Goal: Transaction & Acquisition: Purchase product/service

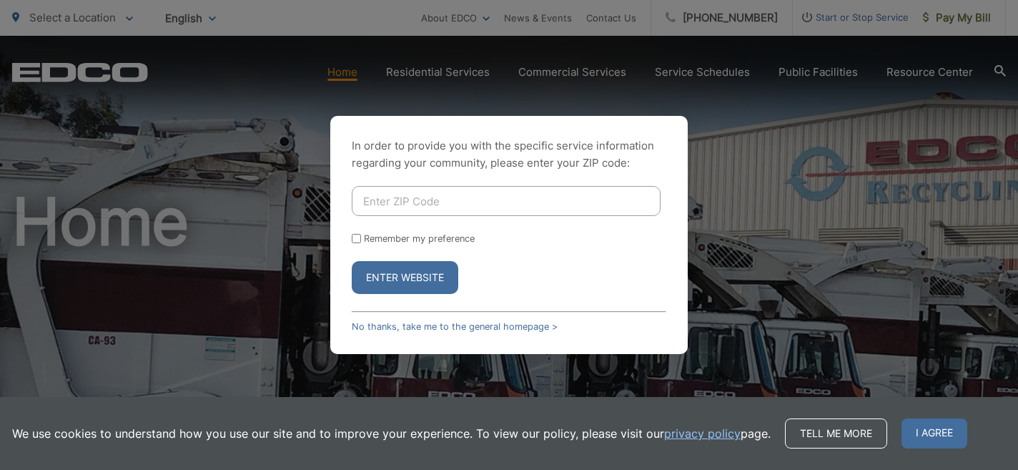
click at [392, 202] on input "Enter ZIP Code" at bounding box center [506, 201] width 309 height 30
type input "92019"
click at [419, 278] on button "Enter Website" at bounding box center [405, 277] width 106 height 33
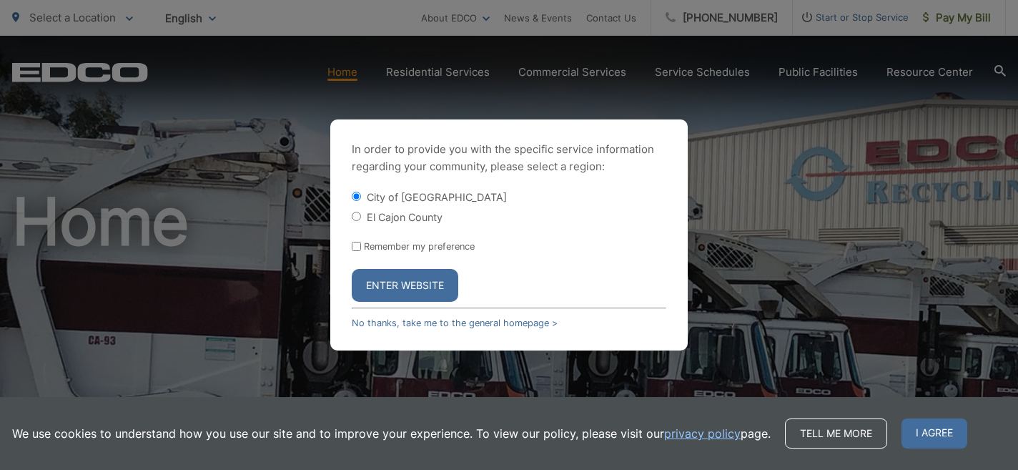
click at [412, 280] on button "Enter Website" at bounding box center [405, 285] width 106 height 33
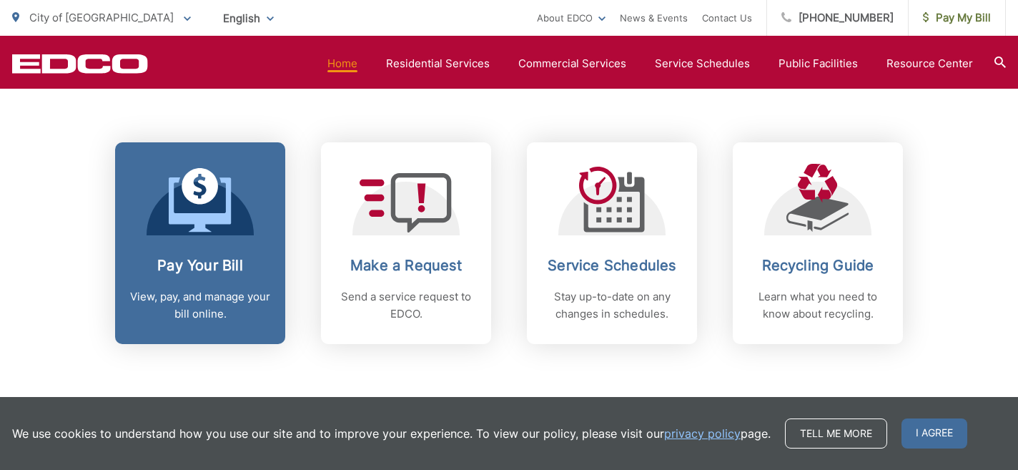
scroll to position [570, 0]
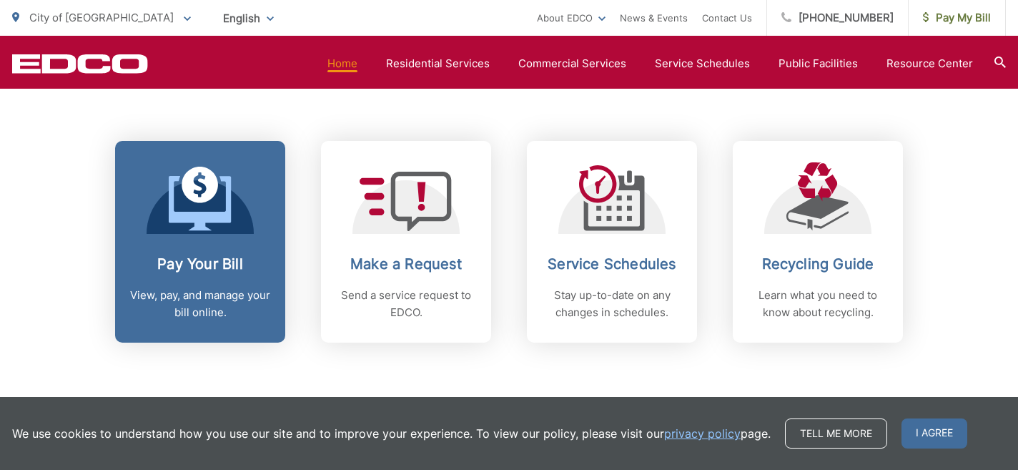
click at [183, 220] on icon at bounding box center [200, 203] width 62 height 54
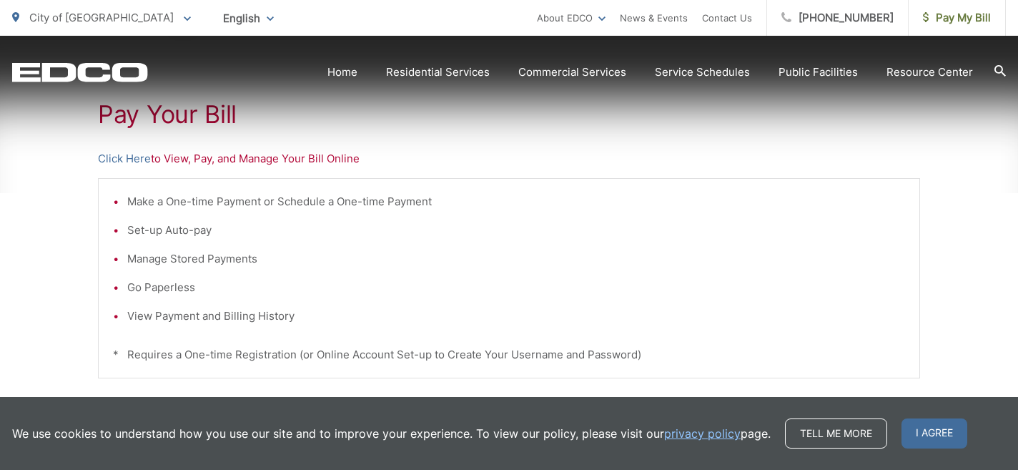
scroll to position [295, 0]
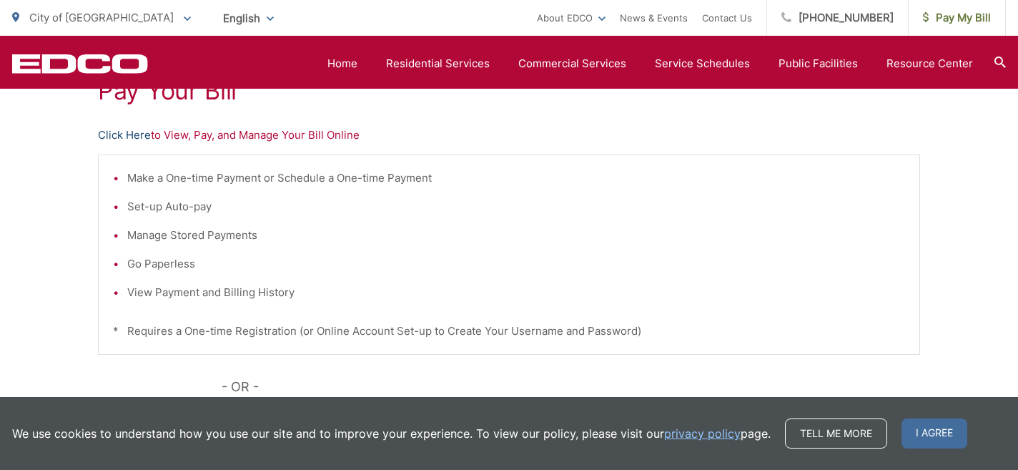
click at [126, 130] on link "Click Here" at bounding box center [124, 134] width 53 height 17
